Goal: Information Seeking & Learning: Understand process/instructions

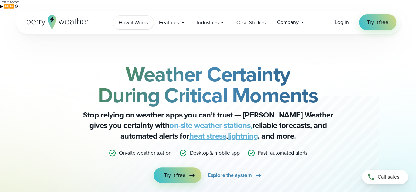
click at [131, 22] on span "How it Works" at bounding box center [133, 23] width 29 height 8
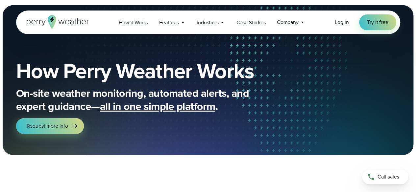
click at [67, 25] on icon at bounding box center [58, 22] width 62 height 14
